Goal: Task Accomplishment & Management: Manage account settings

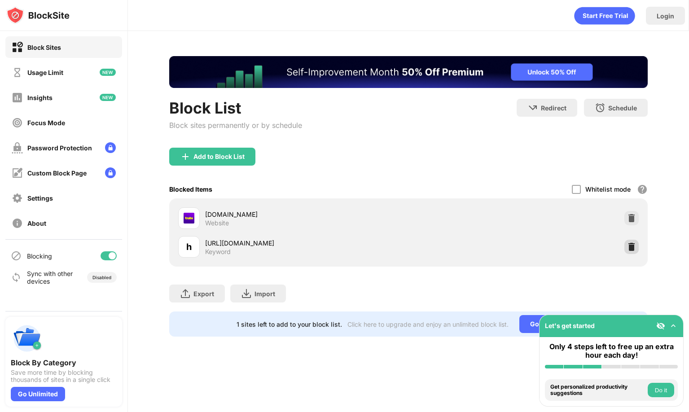
click at [628, 251] on img at bounding box center [631, 246] width 9 height 9
